Goal: Information Seeking & Learning: Learn about a topic

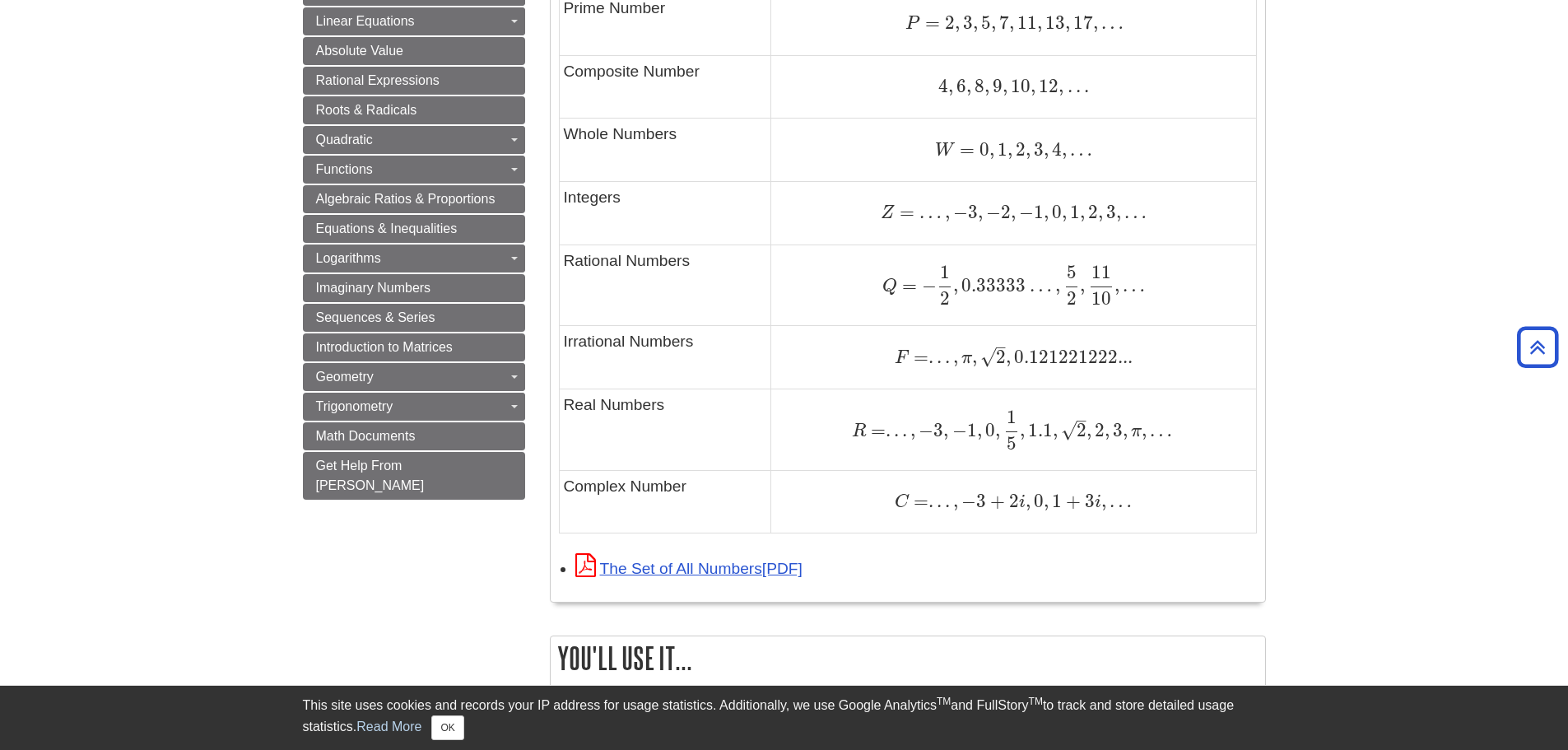
scroll to position [1069, 0]
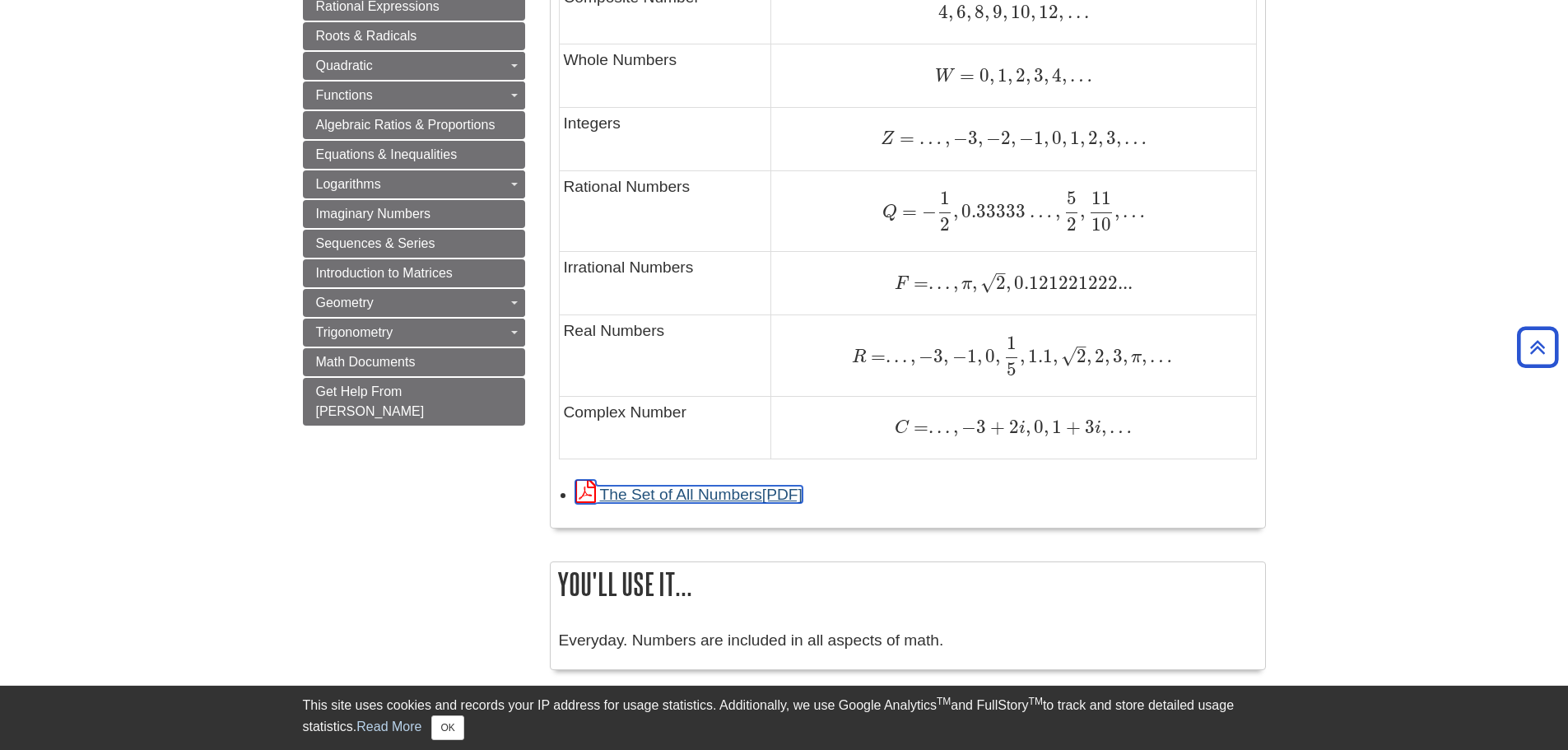
click at [688, 497] on link "The Set of All Numbers" at bounding box center [688, 493] width 228 height 17
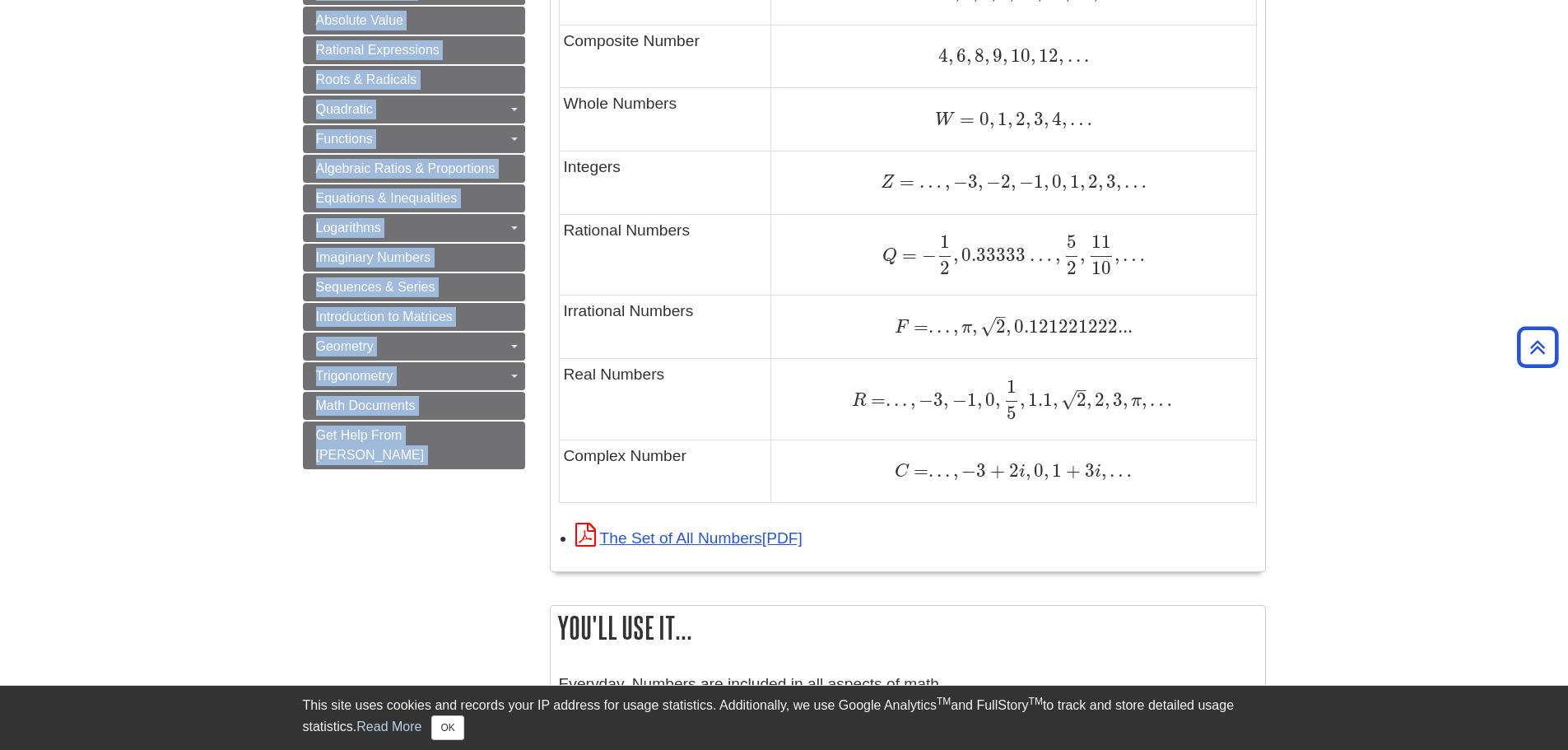
scroll to position [1090, 0]
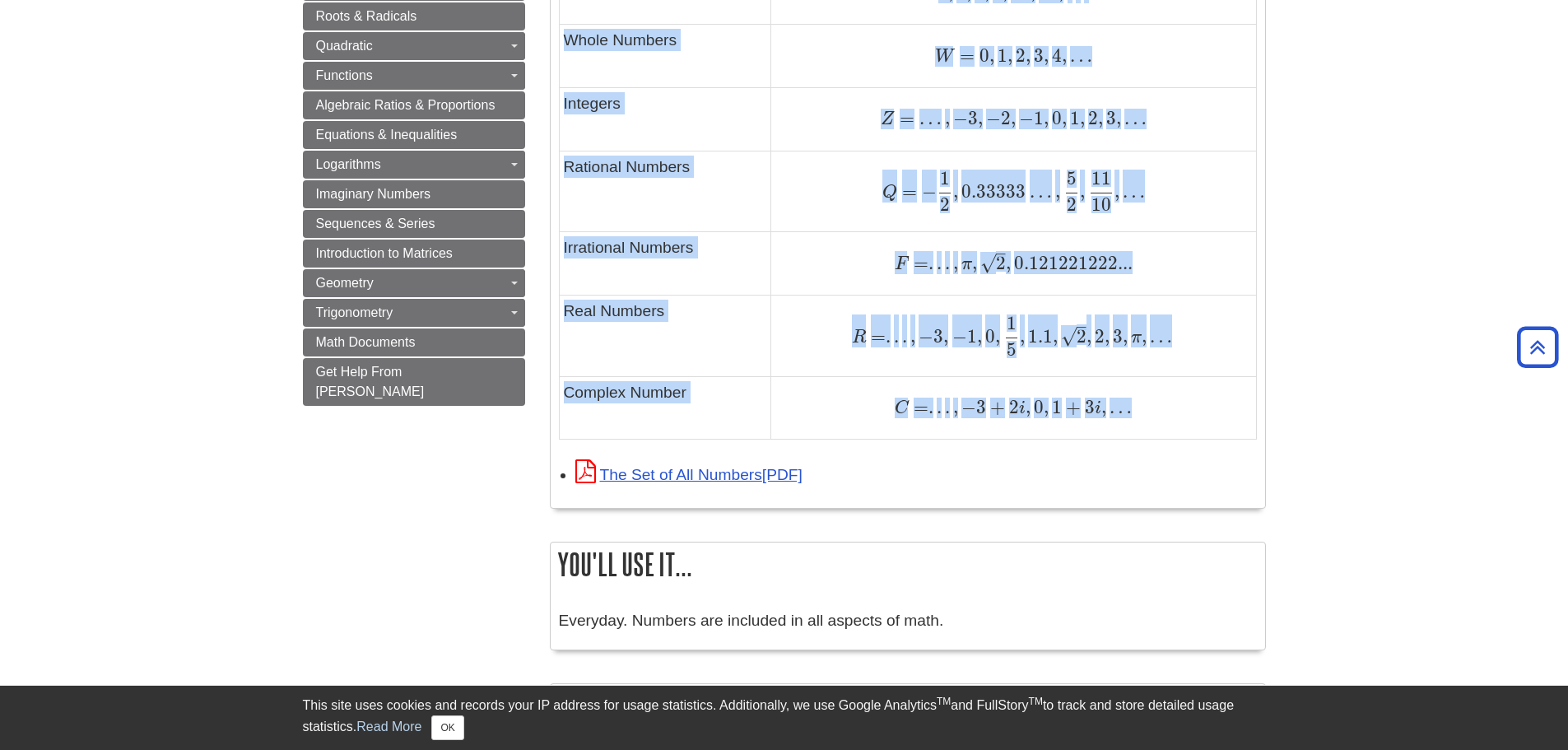
drag, startPoint x: 563, startPoint y: 82, endPoint x: 1148, endPoint y: 400, distance: 665.8
click at [1148, 400] on tbody "Type of Number Example Natural Numbers N = 1 , 2 , 3 , 4 , . . . N = 1 , 2 , 3 …" at bounding box center [908, 121] width 697 height 636
copy tbody "Type of Number Example Natural Numbers N = 1 , 2 , 3 , 4 , . . . N = 1 , 2 , 3 …"
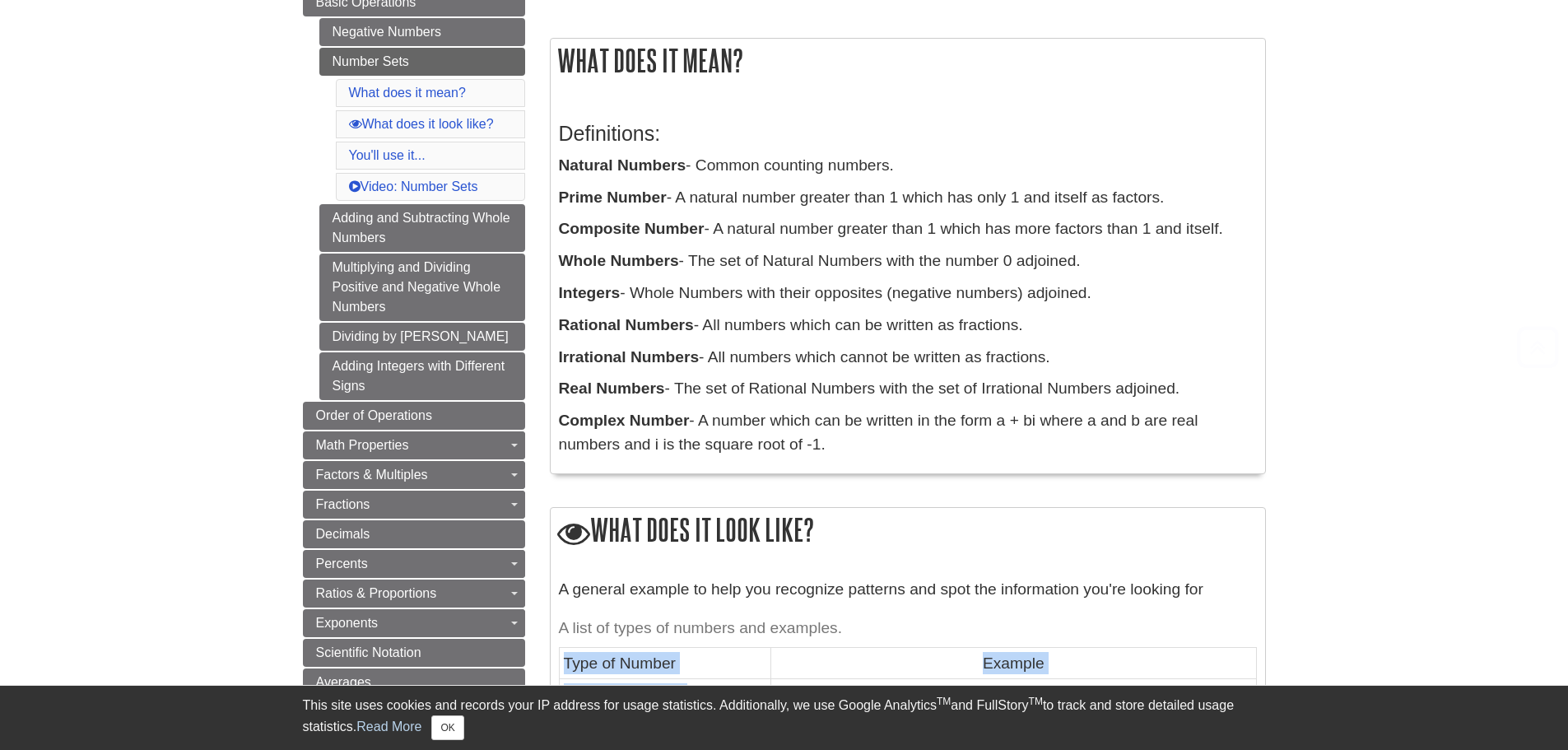
scroll to position [247, 0]
drag, startPoint x: 902, startPoint y: 163, endPoint x: 704, endPoint y: 155, distance: 198.2
click at [704, 155] on p "Natural Numbers - Common counting numbers." at bounding box center [908, 164] width 698 height 23
copy p "Common counting numbers."
drag, startPoint x: 683, startPoint y: 194, endPoint x: 1173, endPoint y: 197, distance: 490.0
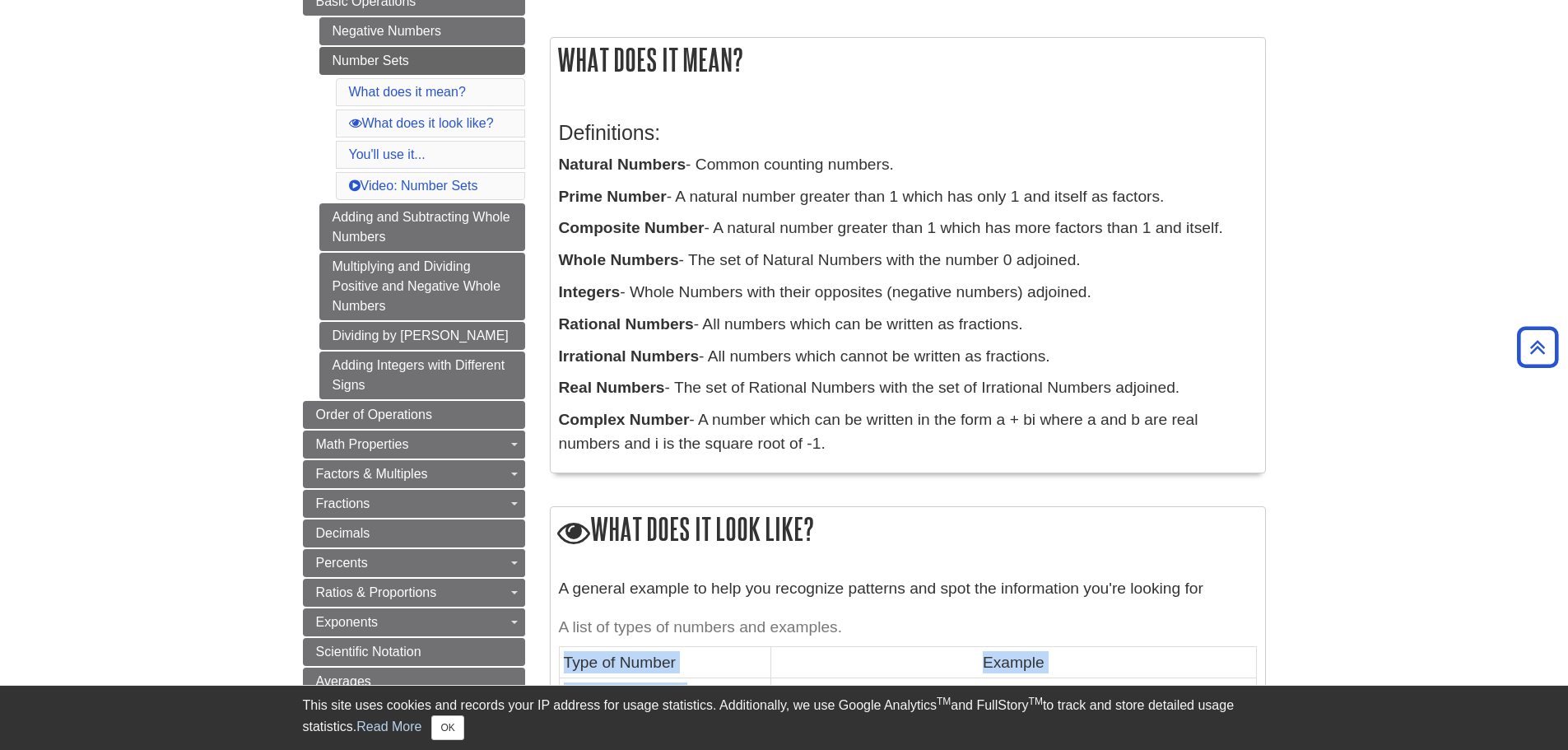
click at [1173, 197] on p "Prime Number - A natural number greater than 1 which has only 1 and itself as f…" at bounding box center [908, 197] width 698 height 23
copy p "A natural number greater than 1 which has only 1 and itself as factors."
drag, startPoint x: 1228, startPoint y: 228, endPoint x: 720, endPoint y: 234, distance: 508.0
click at [720, 234] on p "Composite Number - A natural number greater than 1 which has more factors than …" at bounding box center [908, 228] width 698 height 23
copy p "A natural number greater than 1 which has more factors than 1 and itself."
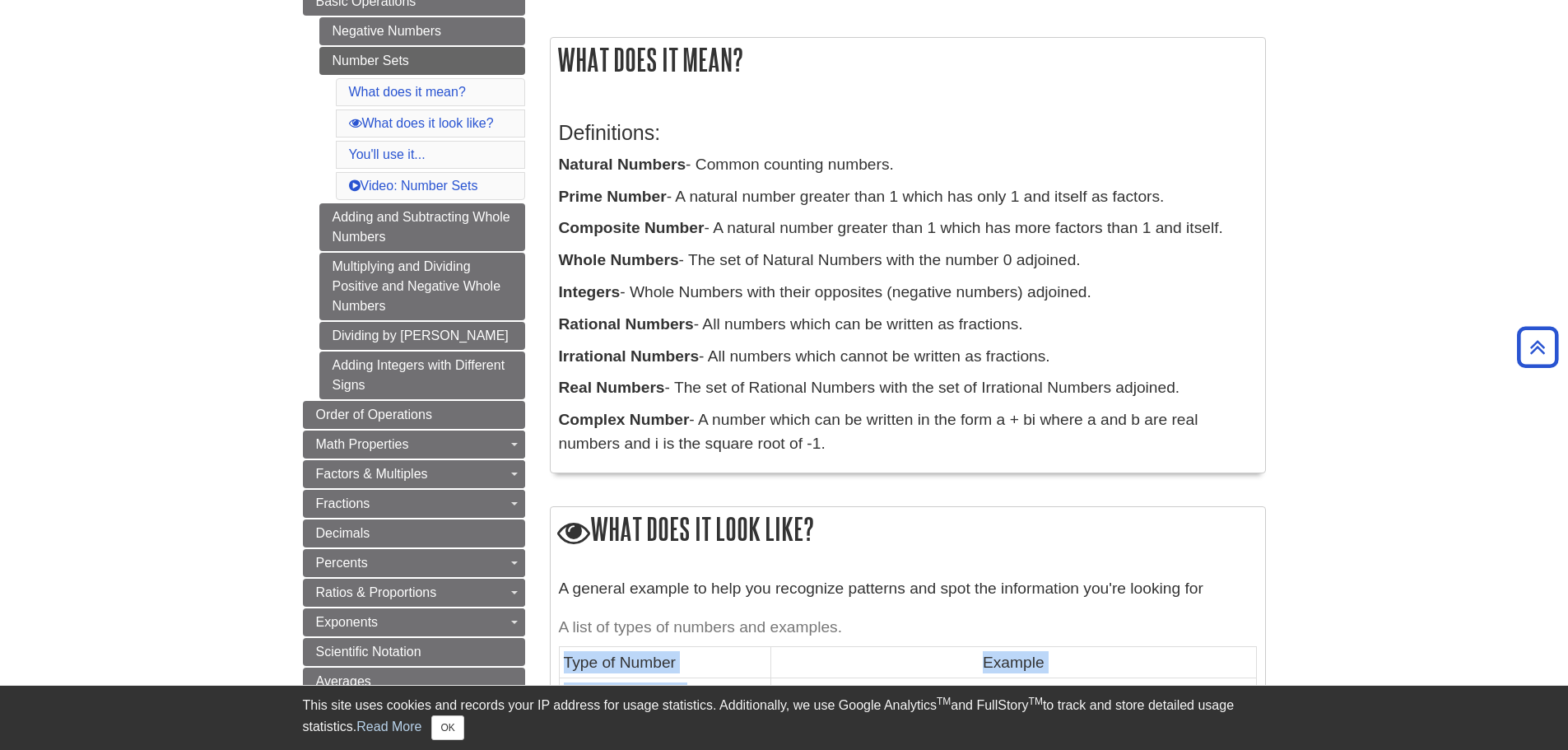
drag, startPoint x: 1085, startPoint y: 261, endPoint x: 691, endPoint y: 257, distance: 394.0
click at [691, 257] on p "Whole Numbers - The set of Natural Numbers with the number 0 adjoined." at bounding box center [908, 259] width 698 height 23
copy p "The set of Natural Numbers with the number 0 adjoined."
drag, startPoint x: 638, startPoint y: 289, endPoint x: 1097, endPoint y: 303, distance: 459.2
click at [1097, 303] on p "Integers - Whole Numbers with their opposites (negative numbers) adjoined." at bounding box center [908, 292] width 698 height 23
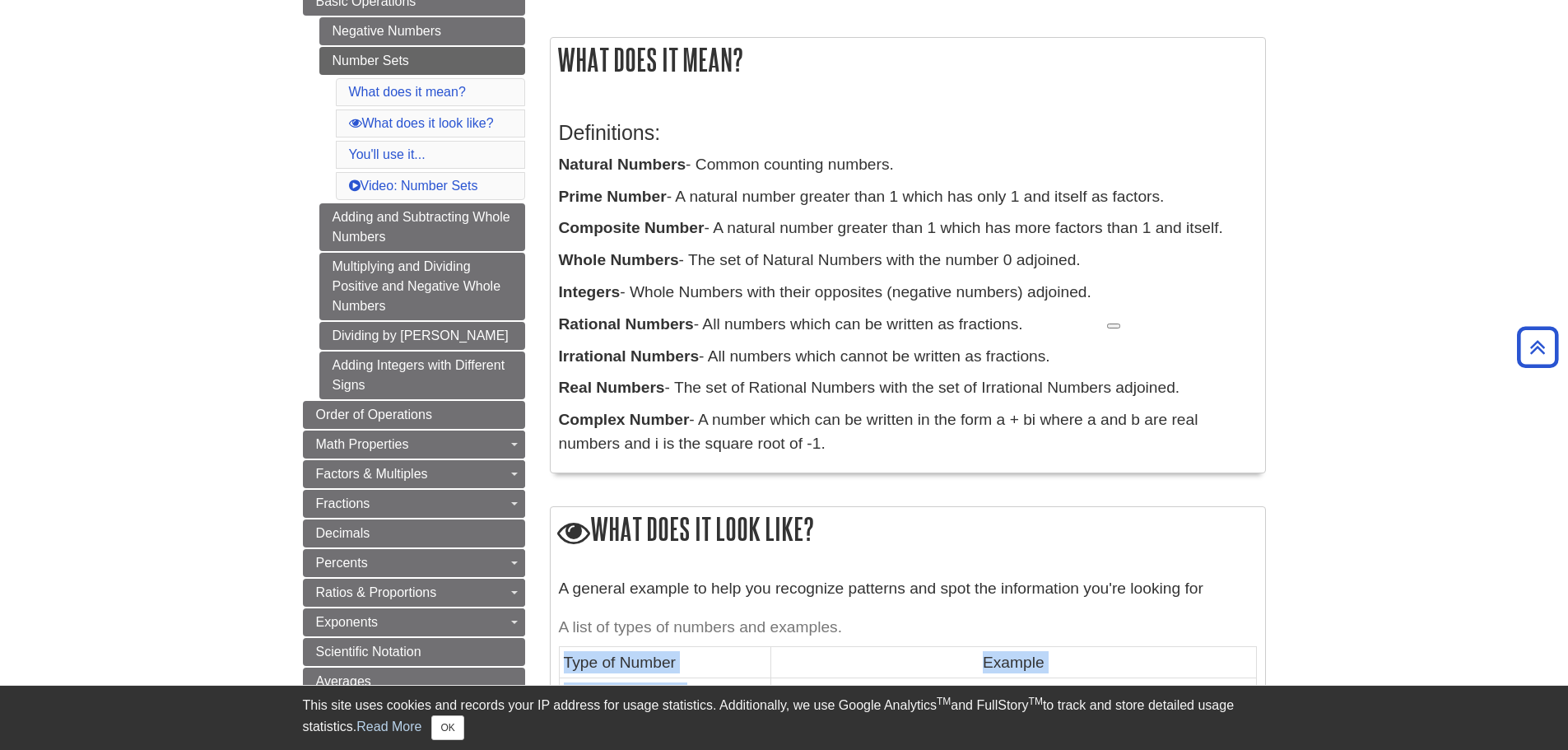
copy p "Whole Numbers with their opposites (negative numbers) adjoined."
drag, startPoint x: 1009, startPoint y: 324, endPoint x: 710, endPoint y: 309, distance: 299.4
click at [710, 309] on div "Definitions: Natural Numbers - Common counting numbers. Prime Number - A natura…" at bounding box center [908, 285] width 698 height 360
copy p "All numbers which can be written as fractions."
drag, startPoint x: 1064, startPoint y: 357, endPoint x: 714, endPoint y: 359, distance: 350.0
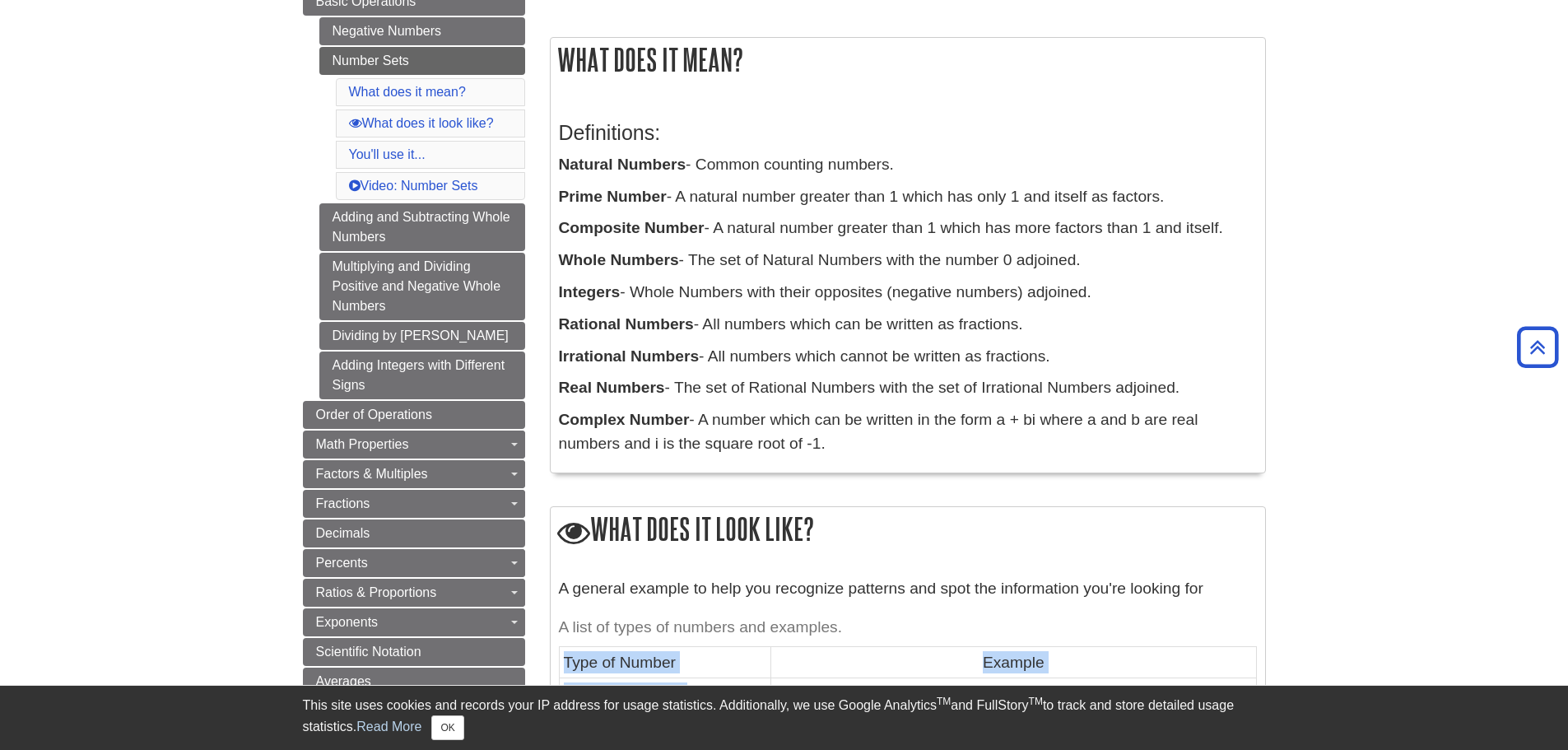
click at [714, 359] on p "Irrational Numbers - All numbers which cannot be written as fractions." at bounding box center [908, 356] width 698 height 23
copy p "All numbers which cannot be written as fractions."
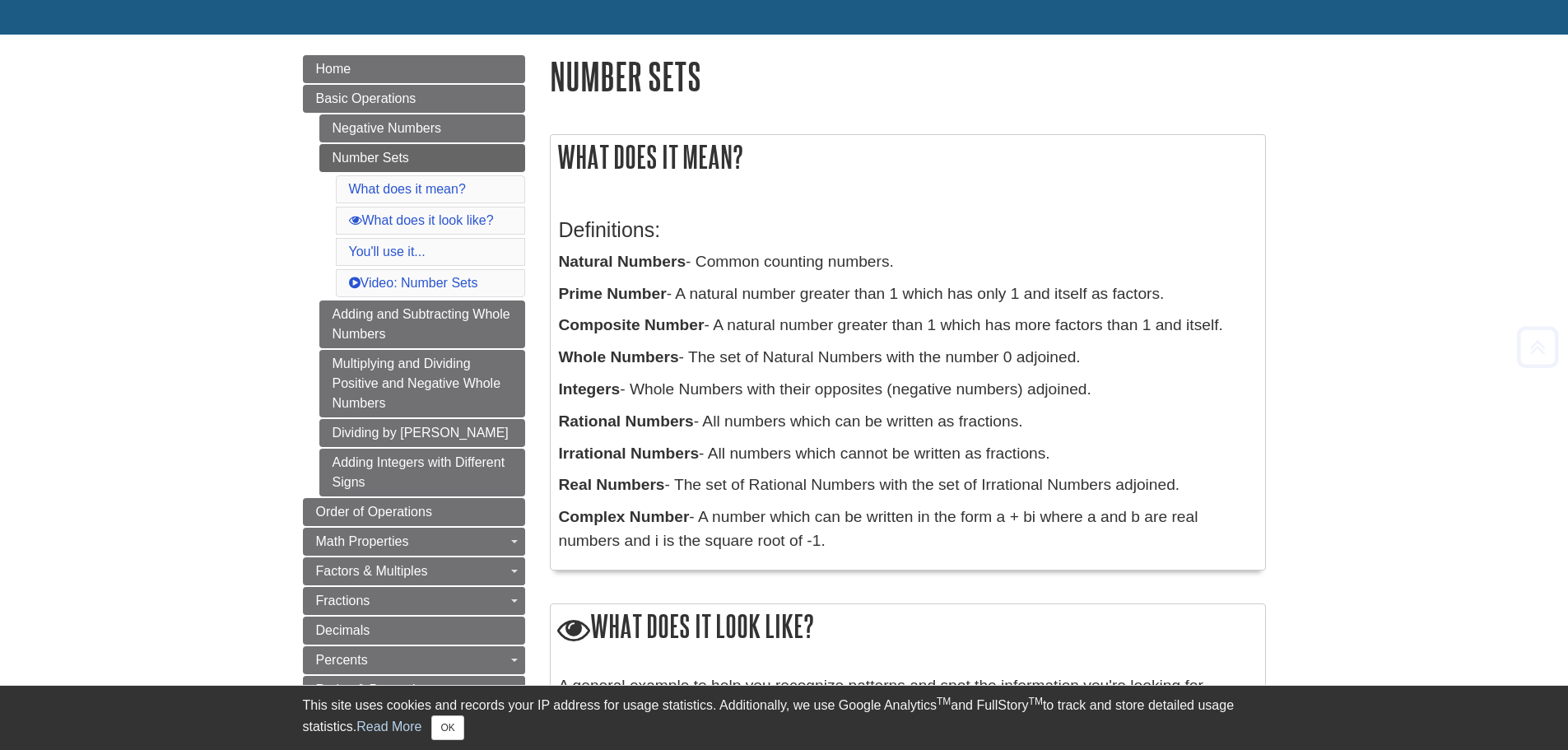
scroll to position [250, 0]
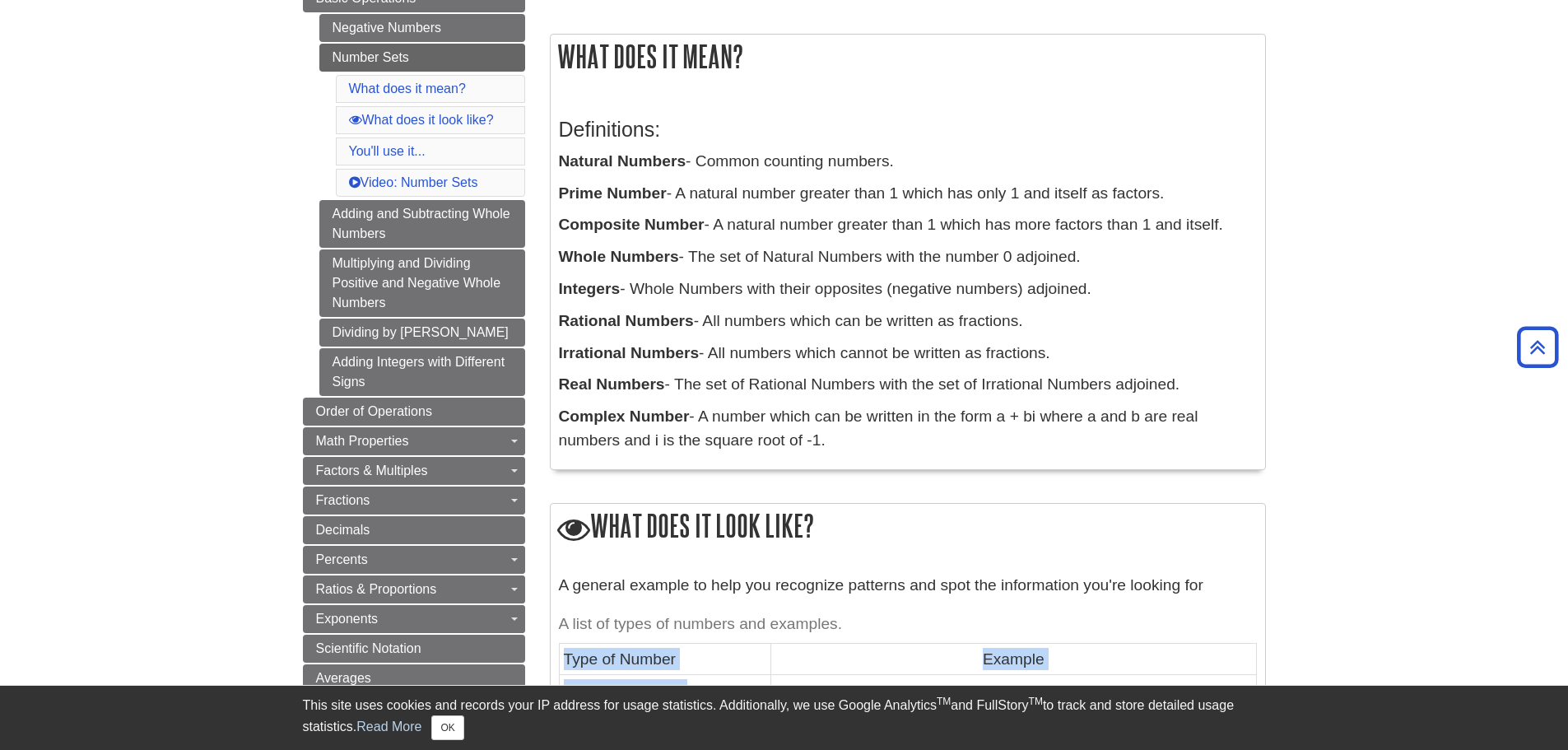
drag, startPoint x: 681, startPoint y: 388, endPoint x: 1200, endPoint y: 376, distance: 519.1
click at [1200, 376] on p "Real Numbers - The set of Rational Numbers with the set of Irrational Numbers a…" at bounding box center [908, 384] width 698 height 23
copy p "The set of Rational Numbers with the set of Irrational Numbers adjoined."
